Goal: Information Seeking & Learning: Learn about a topic

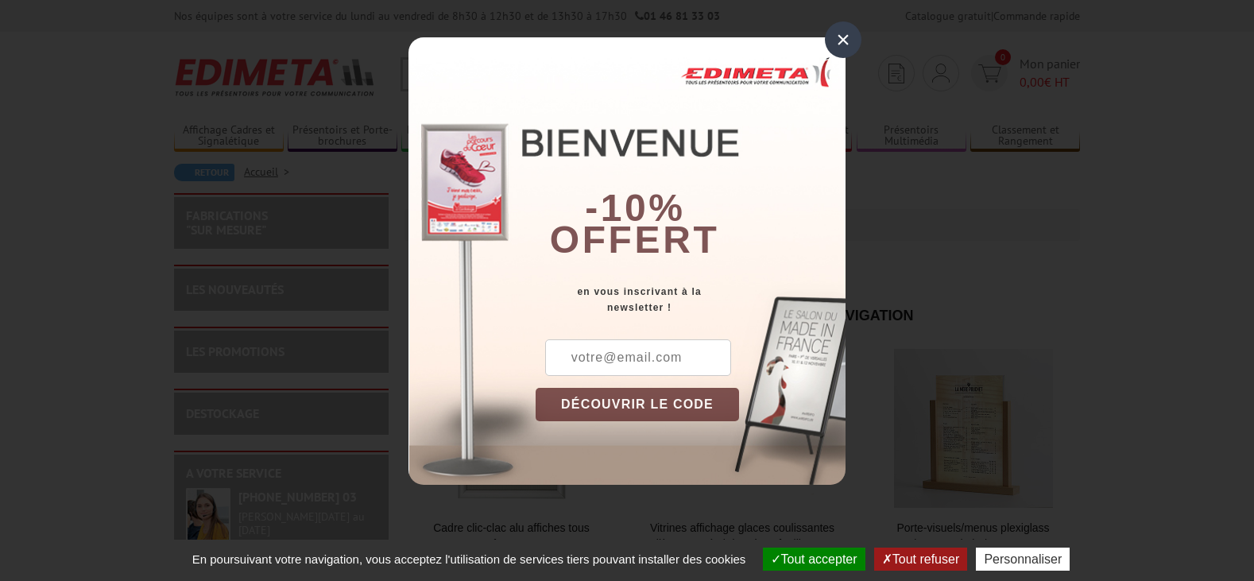
click at [847, 41] on div "×" at bounding box center [843, 39] width 37 height 37
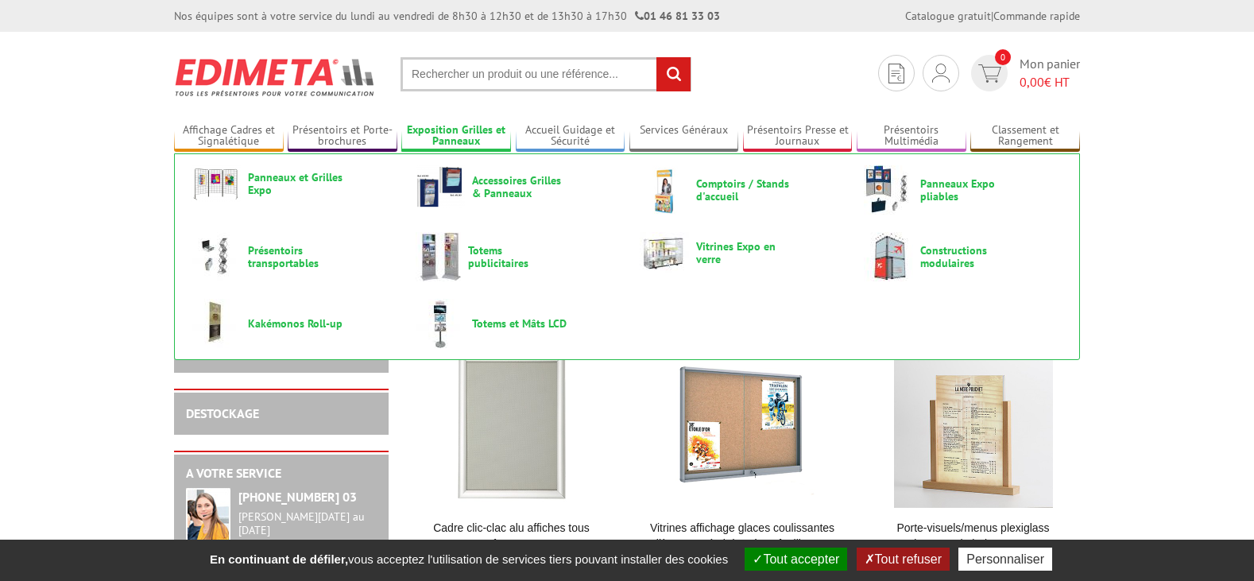
click at [455, 133] on link "Exposition Grilles et Panneaux" at bounding box center [456, 136] width 110 height 26
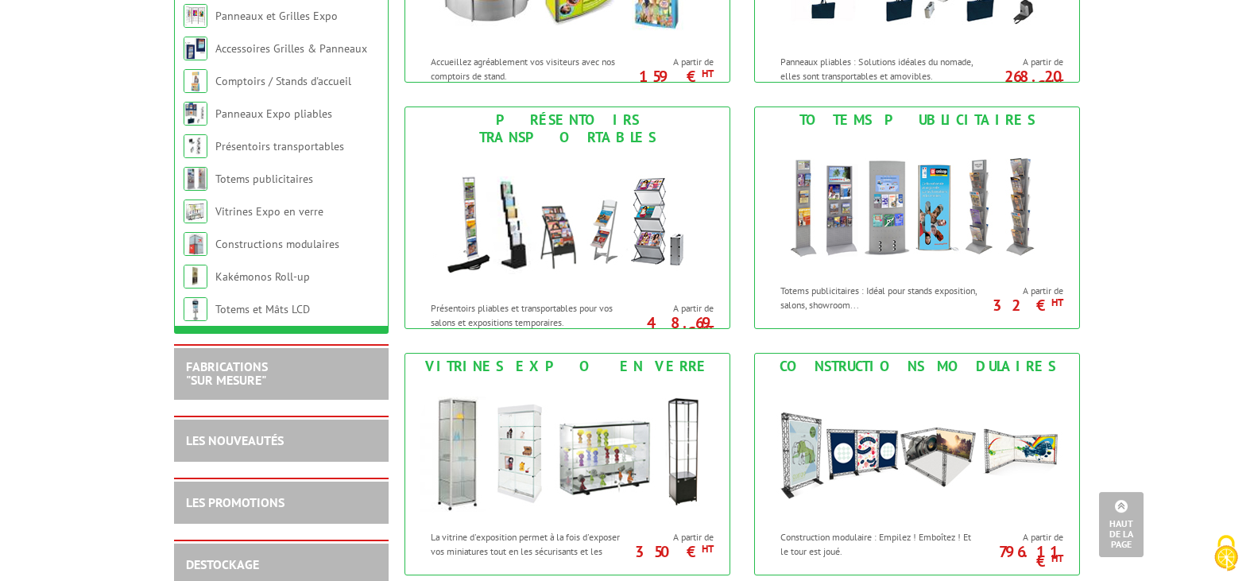
scroll to position [649, 0]
click at [944, 205] on img at bounding box center [917, 203] width 294 height 143
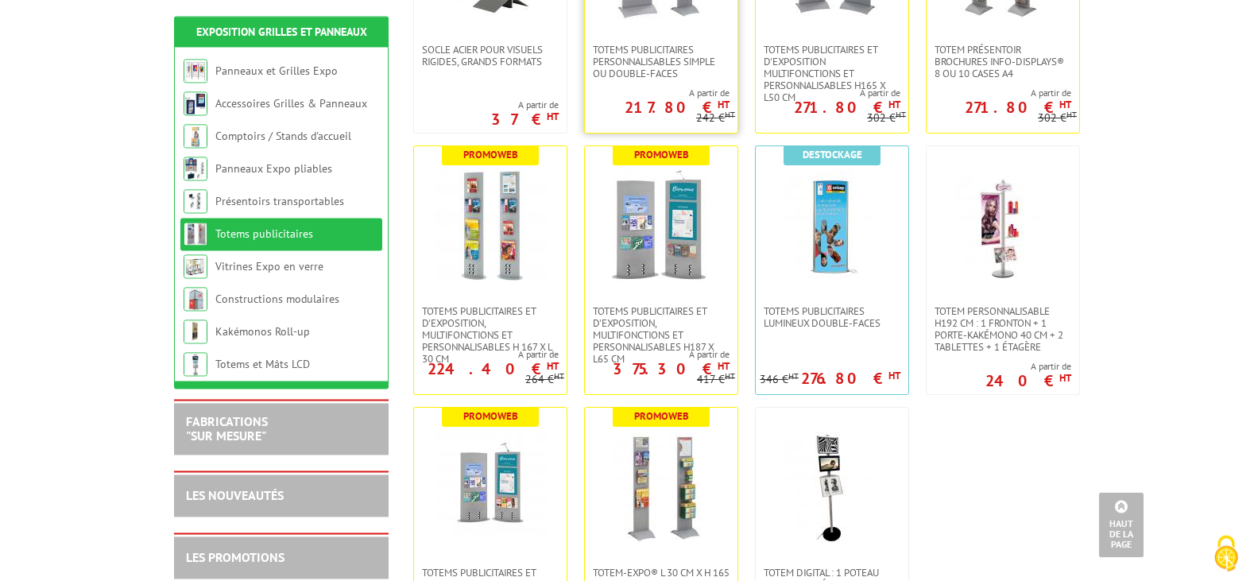
scroll to position [405, 0]
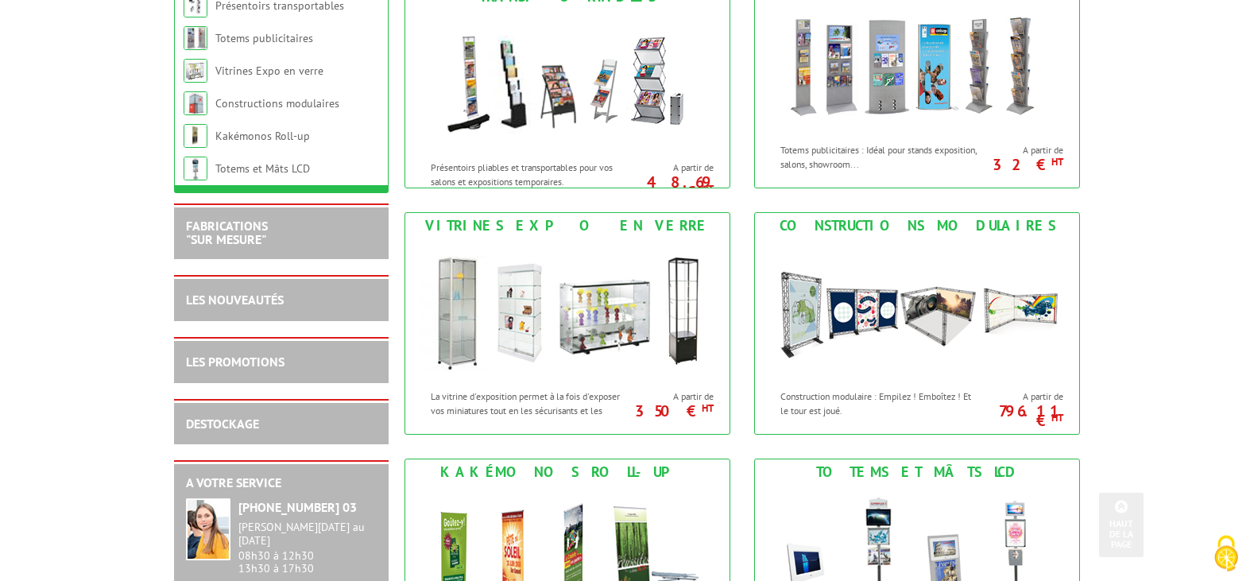
scroll to position [973, 0]
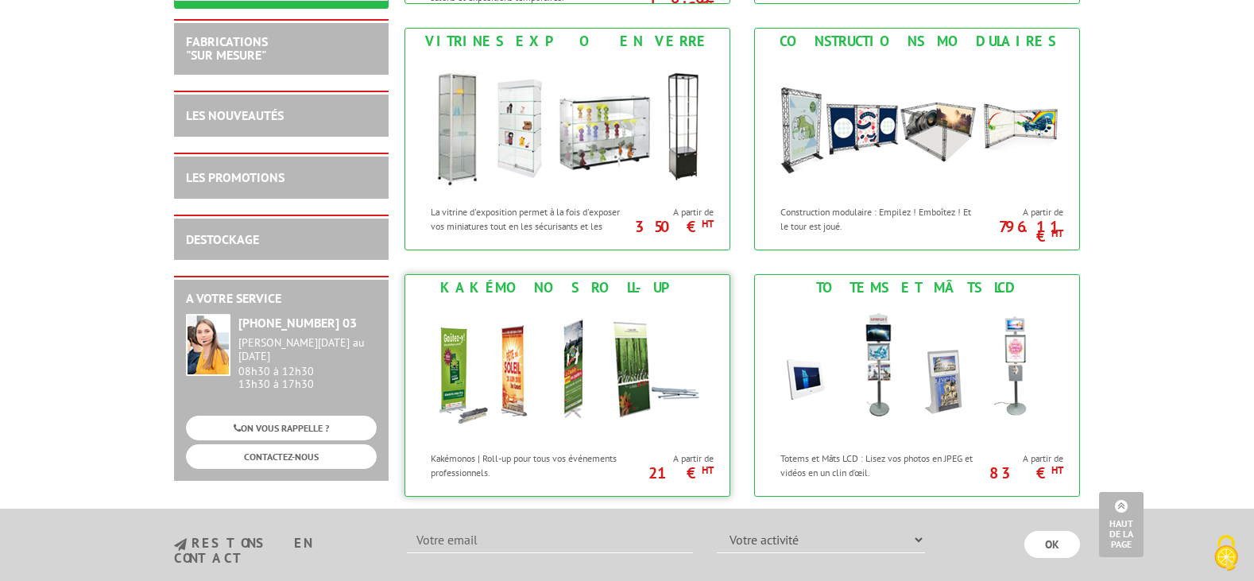
click at [551, 381] on img at bounding box center [568, 371] width 294 height 143
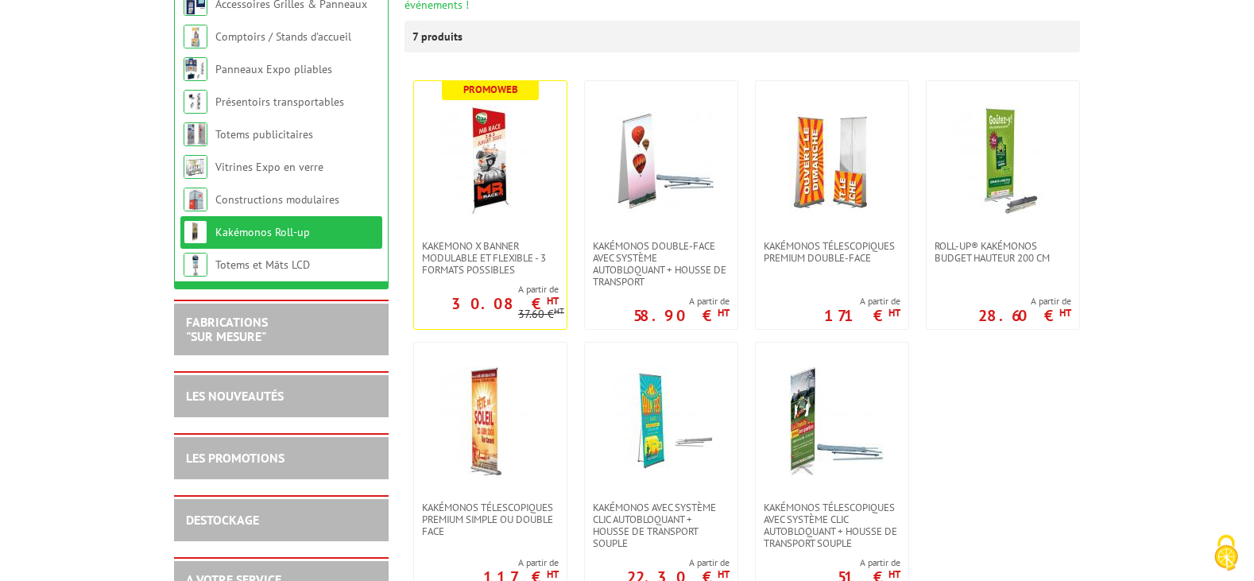
scroll to position [324, 0]
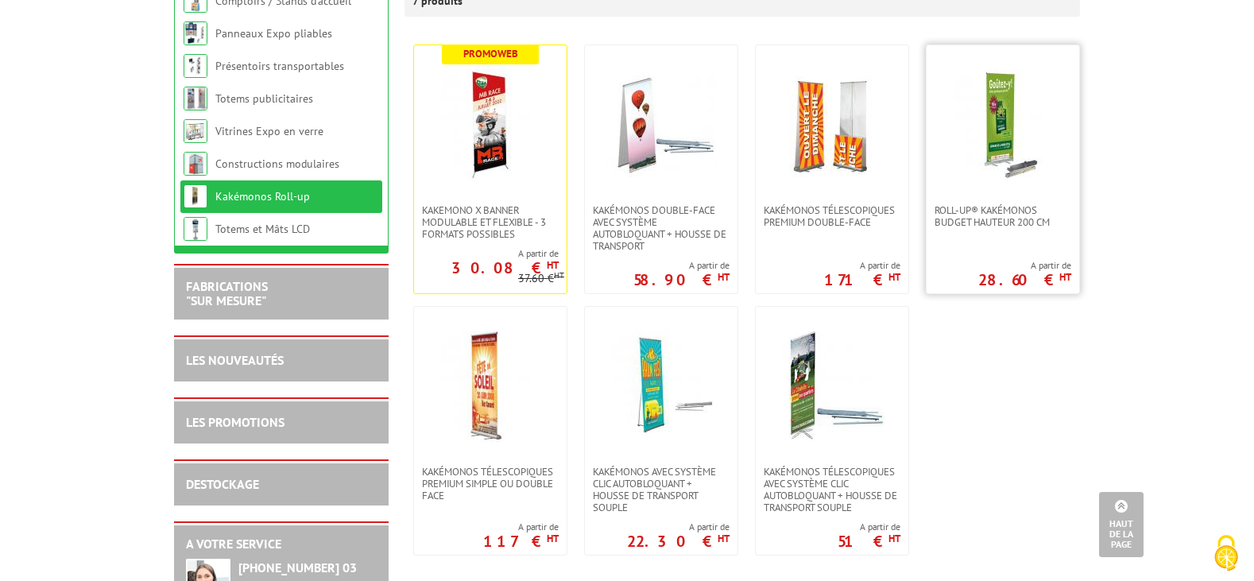
click at [1004, 147] on img at bounding box center [1003, 124] width 111 height 111
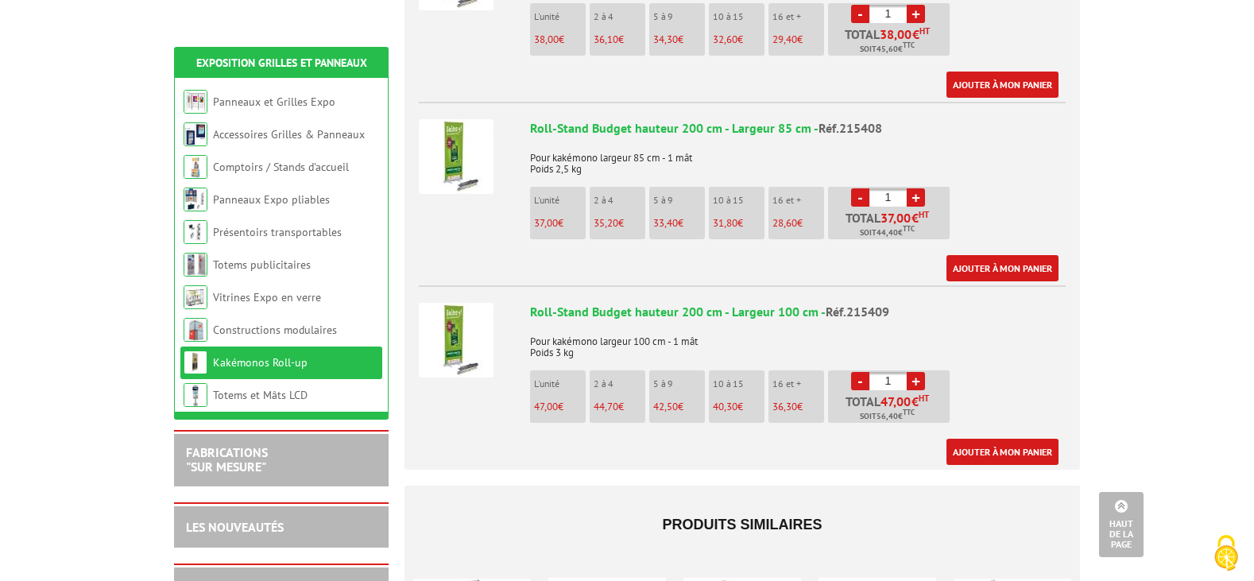
scroll to position [973, 0]
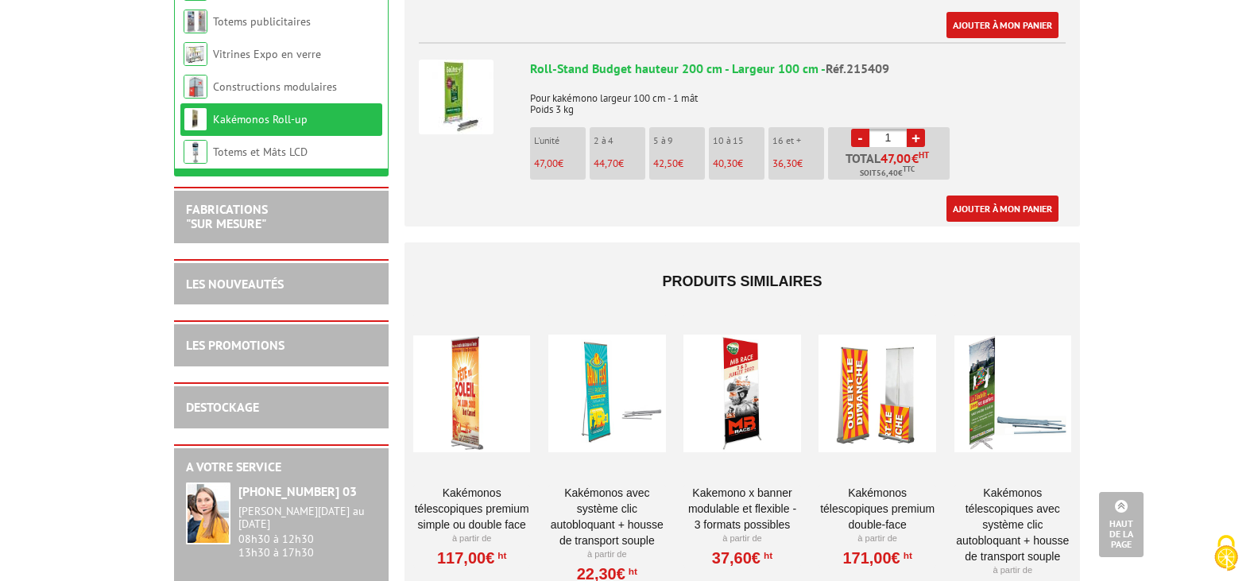
click at [600, 393] on div at bounding box center [606, 393] width 117 height 159
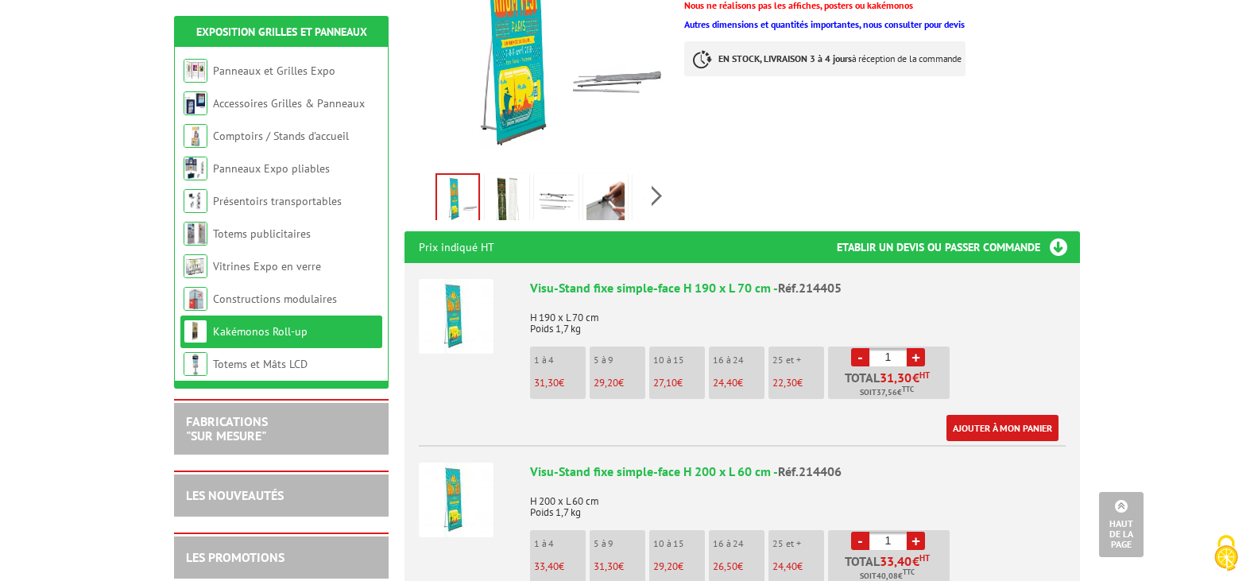
scroll to position [162, 0]
